Goal: Transaction & Acquisition: Purchase product/service

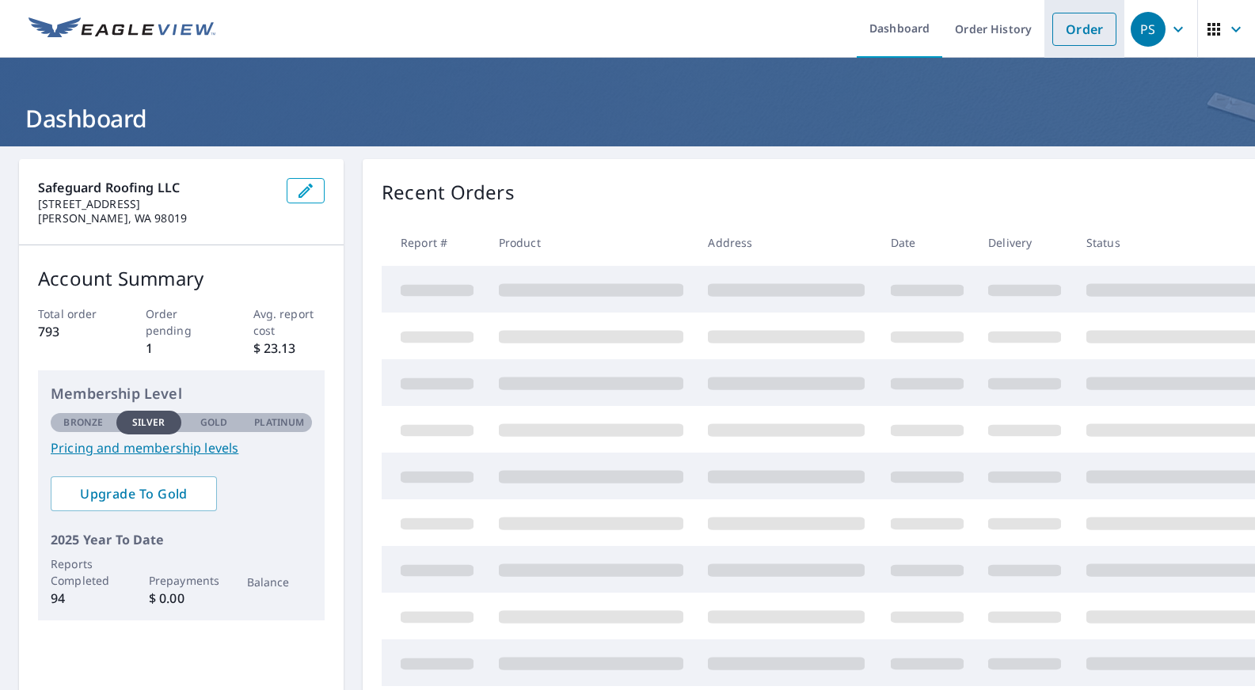
click at [1078, 31] on link "Order" at bounding box center [1084, 29] width 64 height 33
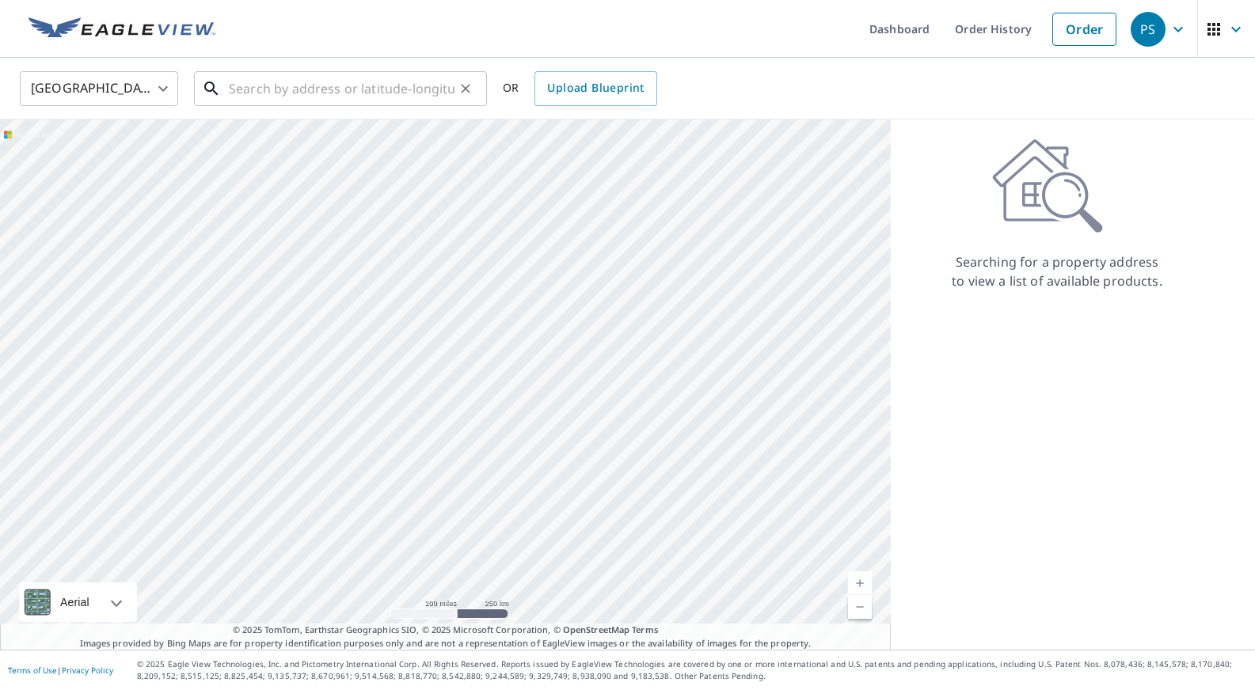
click at [237, 89] on input "text" at bounding box center [342, 88] width 226 height 44
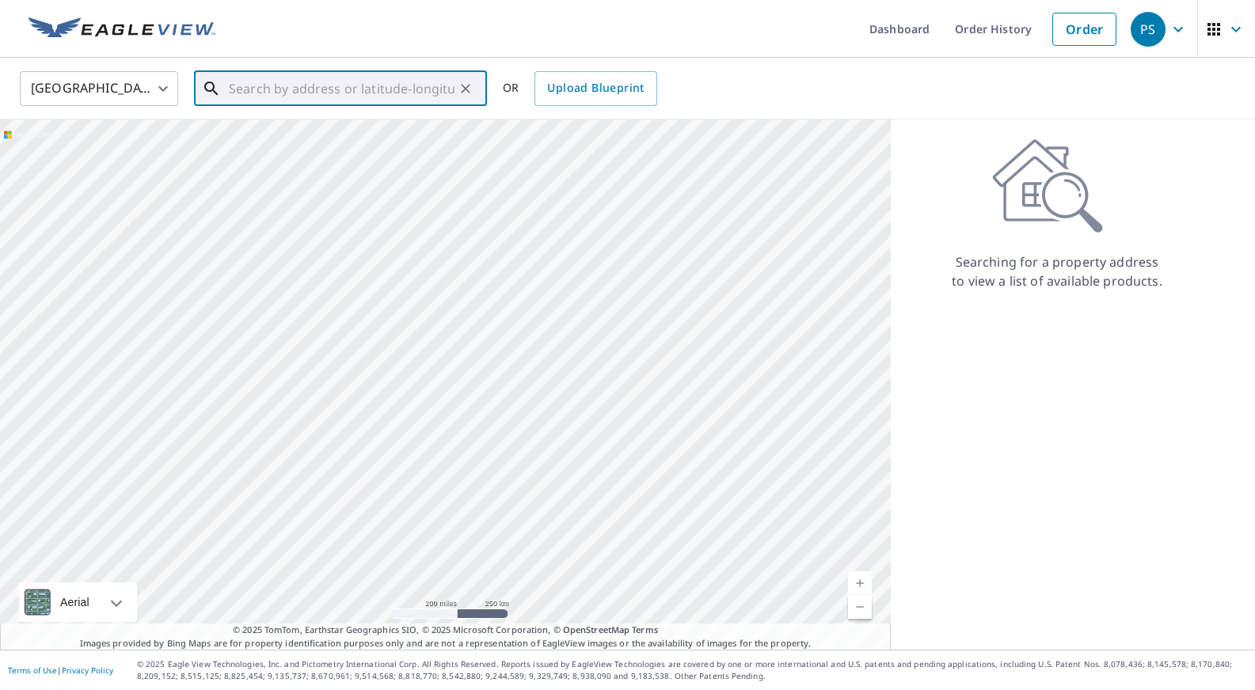
paste input "[STREET_ADDRESS]"
click at [271, 137] on span "[STREET_ADDRESS]" at bounding box center [350, 134] width 249 height 19
type input "[STREET_ADDRESS]"
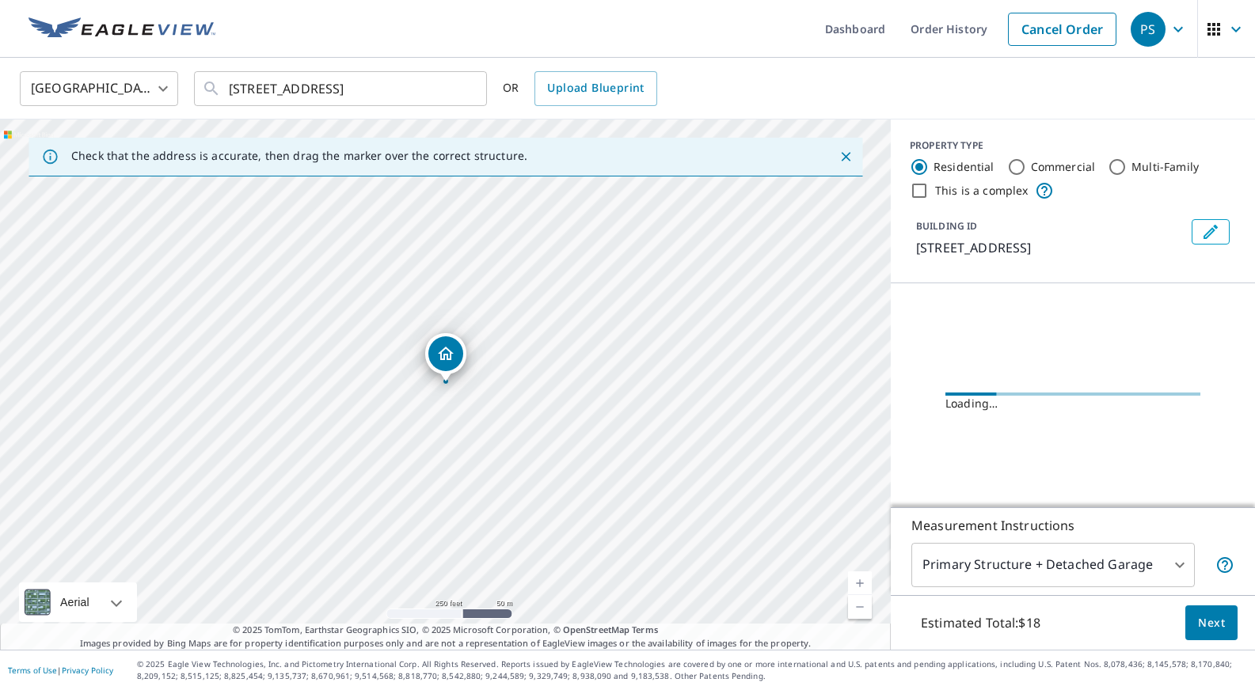
click at [861, 582] on link "Current Level 17, Zoom In" at bounding box center [860, 583] width 24 height 24
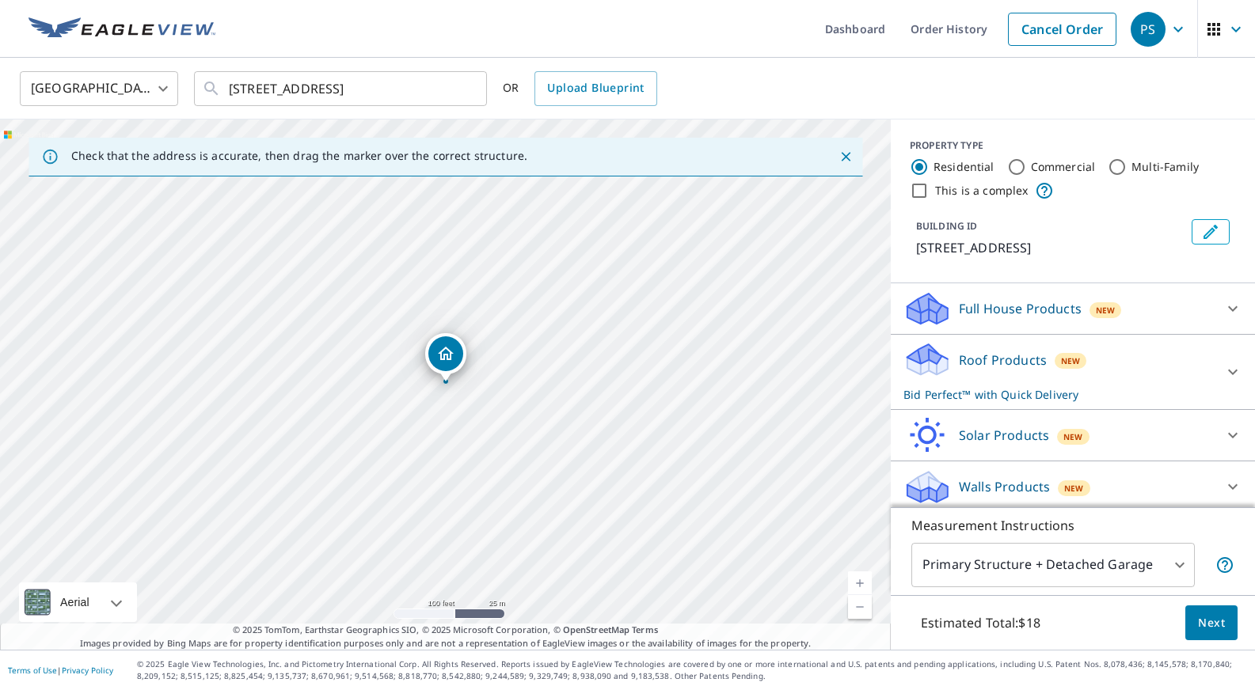
click at [861, 582] on link "Current Level 18, Zoom In" at bounding box center [860, 583] width 24 height 24
click at [861, 582] on link "Current Level 19, Zoom In" at bounding box center [860, 583] width 24 height 24
click at [861, 582] on link "Current Level 20, Zoom In Disabled" at bounding box center [860, 583] width 24 height 24
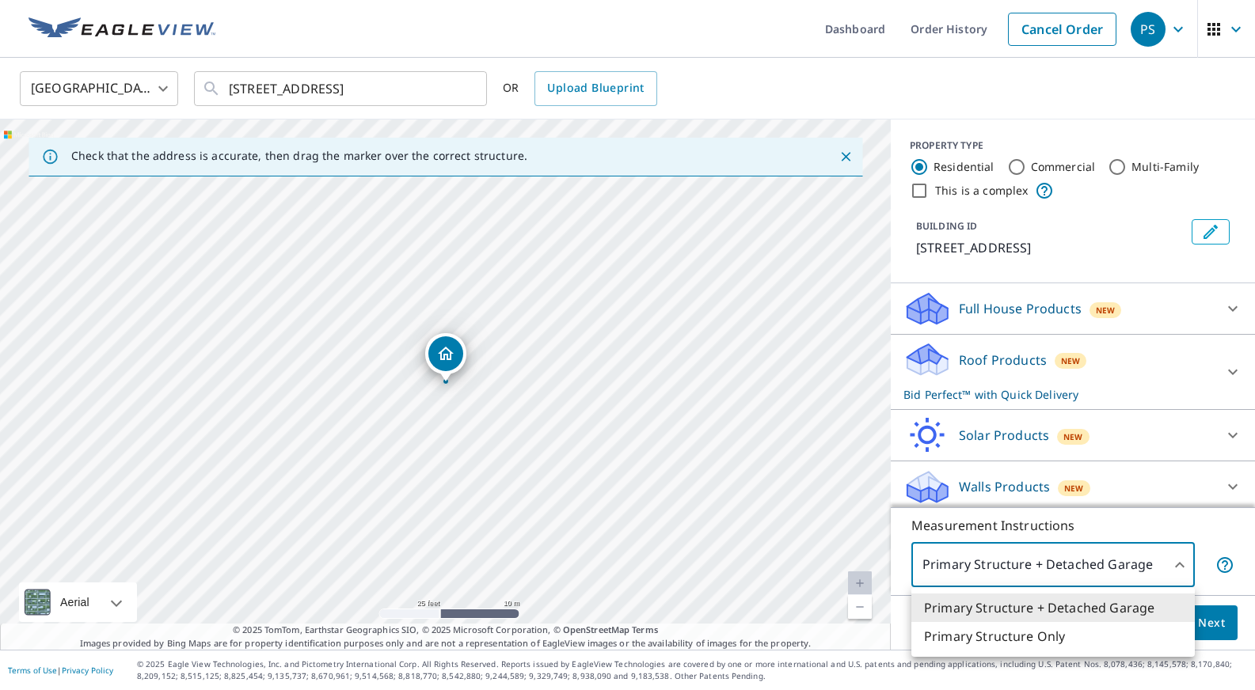
click at [1179, 564] on body "PS PS Dashboard Order History Cancel Order PS [GEOGRAPHIC_DATA] [GEOGRAPHIC_DAT…" at bounding box center [627, 345] width 1255 height 690
click at [1070, 636] on li "Primary Structure Only" at bounding box center [1052, 636] width 283 height 28
type input "2"
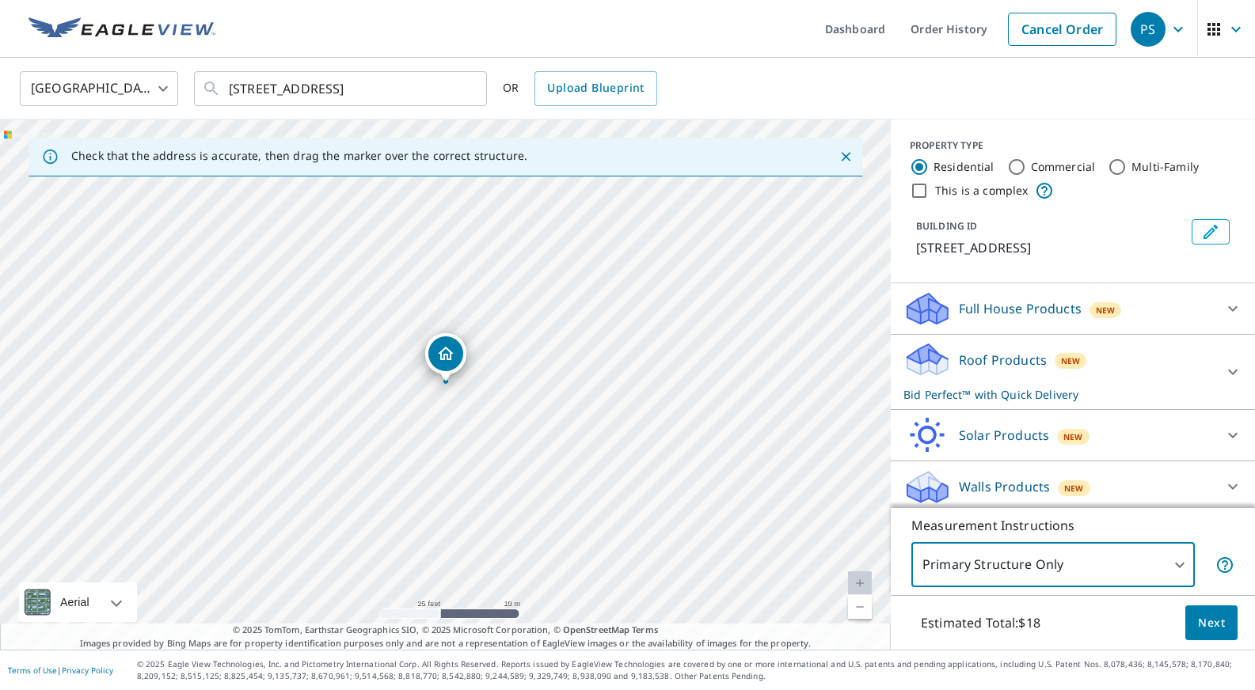
click at [1213, 625] on span "Next" at bounding box center [1211, 623] width 27 height 20
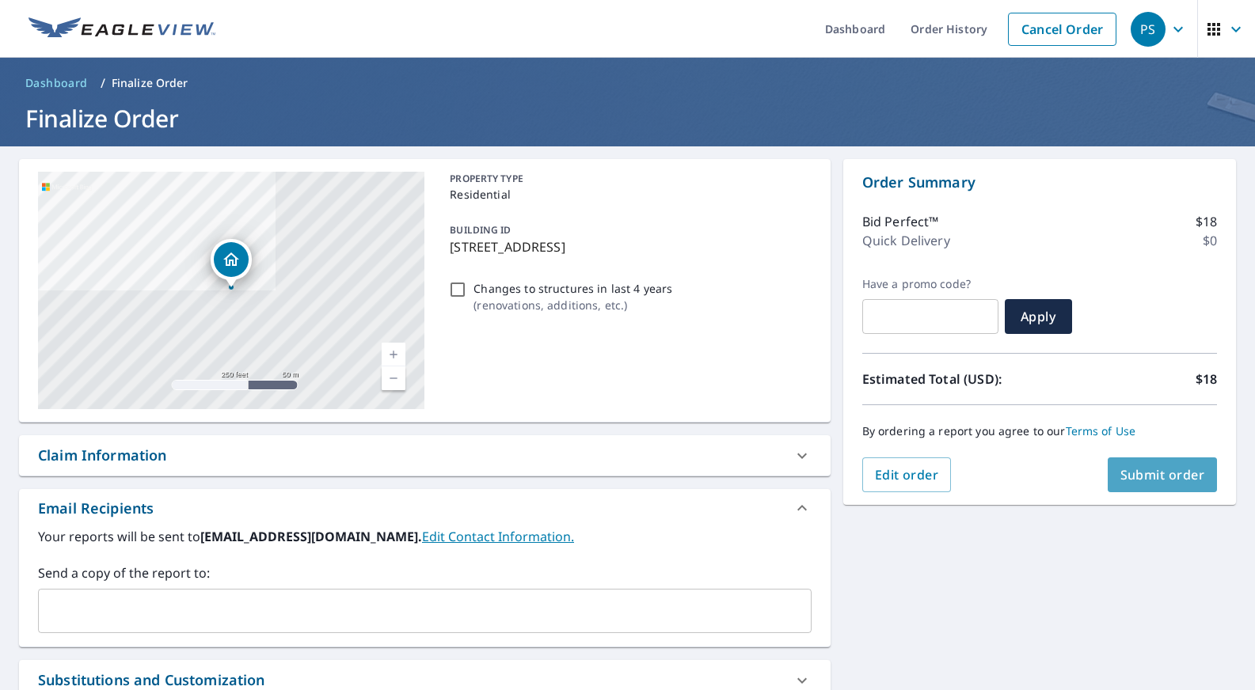
click at [1194, 476] on span "Submit order" at bounding box center [1162, 474] width 85 height 17
checkbox input "true"
